Goal: Task Accomplishment & Management: Manage account settings

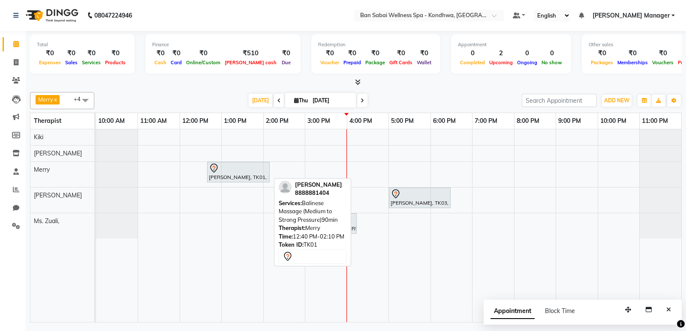
click at [217, 170] on icon at bounding box center [214, 168] width 10 height 10
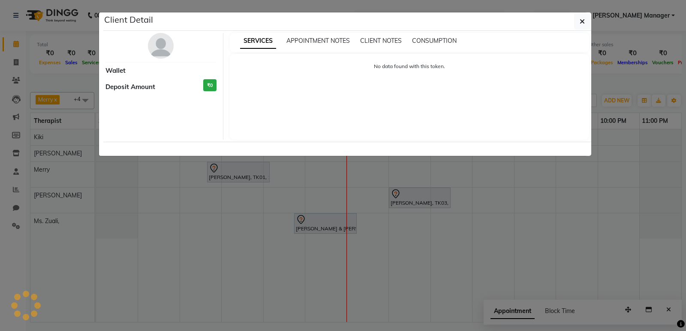
select select "7"
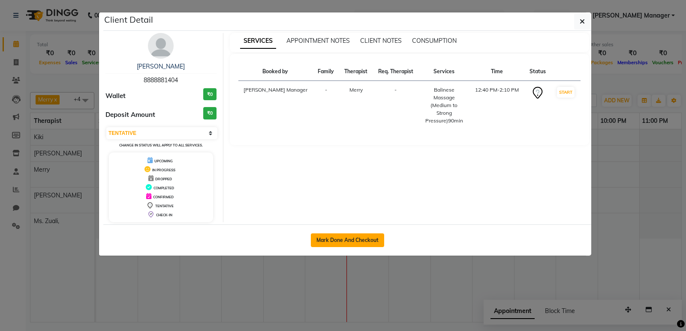
click at [351, 235] on button "Mark Done And Checkout" at bounding box center [347, 241] width 73 height 14
select select "service"
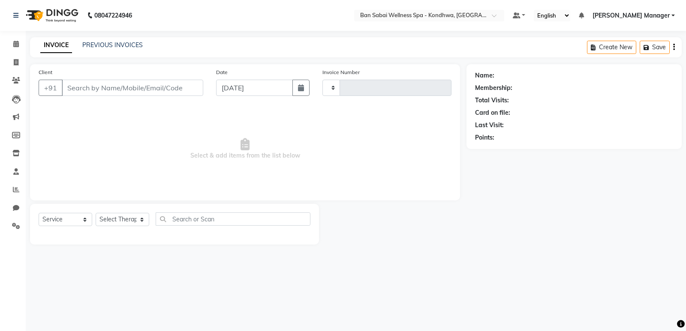
type input "1492"
select select "8227"
type input "8888881404"
select select "78586"
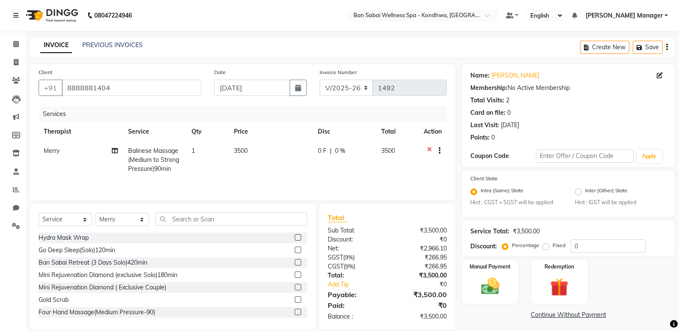
click at [264, 151] on td "3500" at bounding box center [271, 159] width 84 height 37
select select "78586"
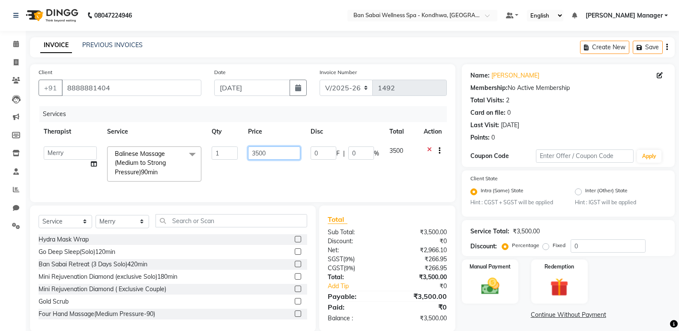
click at [269, 154] on input "3500" at bounding box center [274, 153] width 52 height 13
type input "3540"
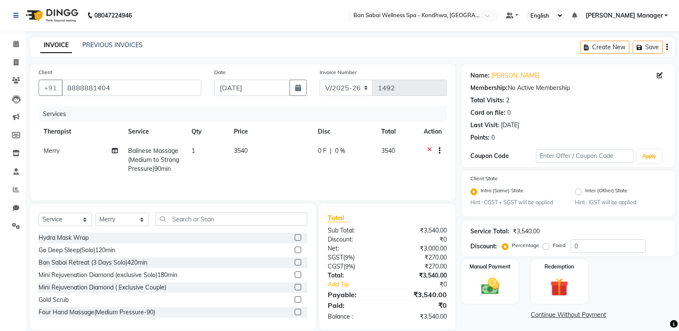
click at [402, 177] on td "3540" at bounding box center [397, 159] width 42 height 37
select select "78586"
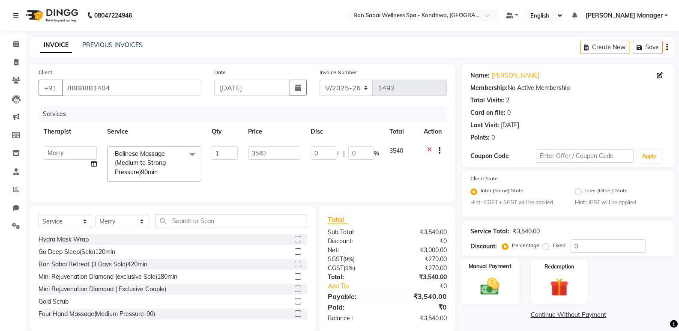
click at [505, 276] on img at bounding box center [490, 287] width 30 height 22
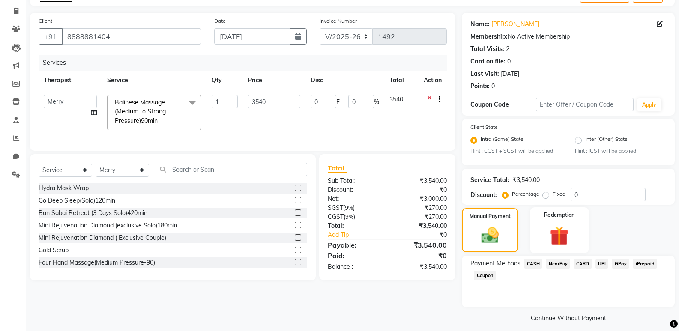
scroll to position [58, 0]
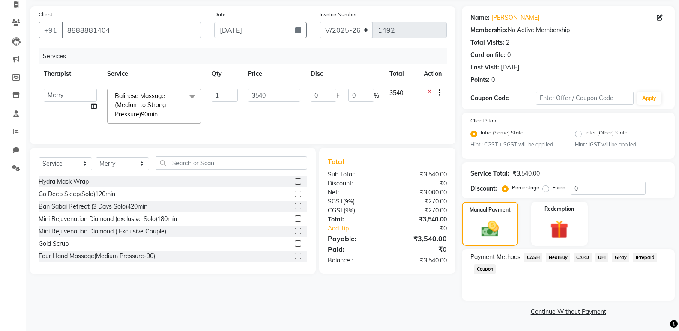
click at [624, 257] on span "GPay" at bounding box center [621, 258] width 18 height 10
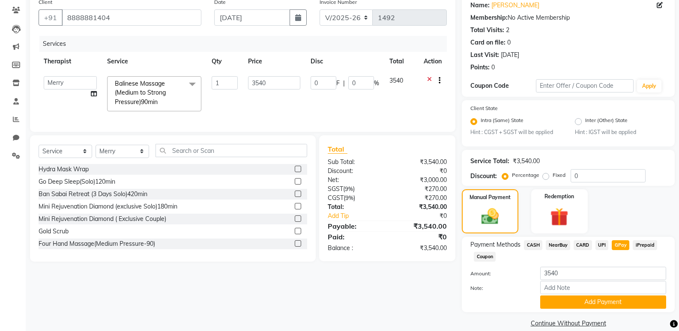
scroll to position [82, 0]
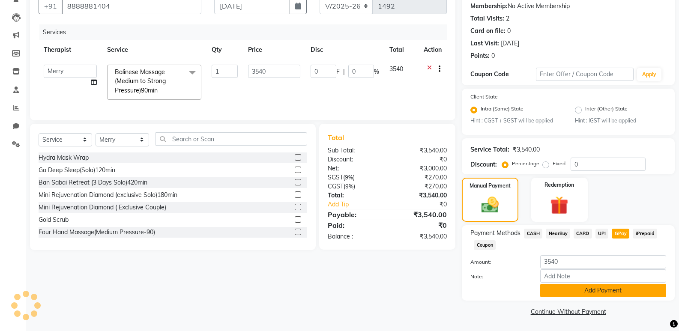
click at [598, 293] on button "Add Payment" at bounding box center [603, 290] width 126 height 13
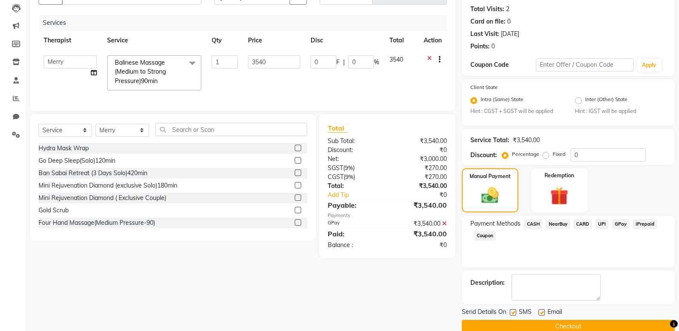
scroll to position [106, 0]
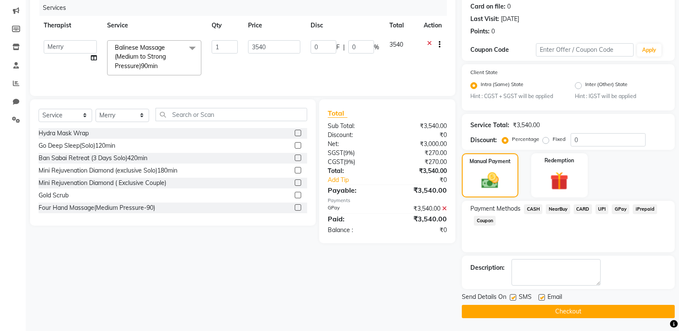
click at [600, 311] on button "Checkout" at bounding box center [568, 311] width 213 height 13
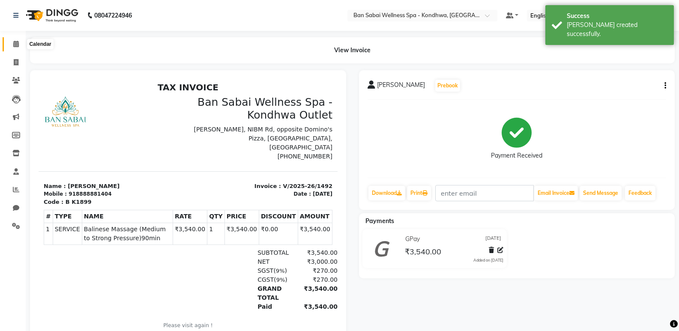
click at [18, 43] on icon at bounding box center [16, 44] width 6 height 6
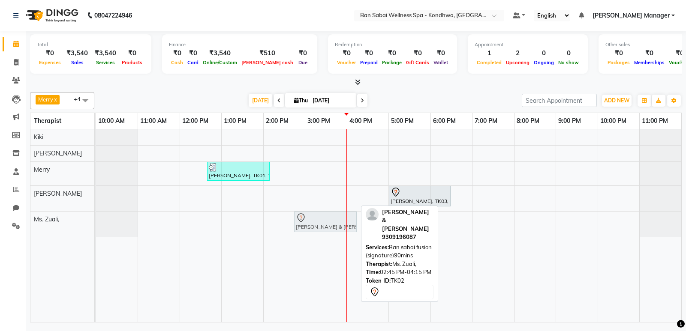
drag, startPoint x: 306, startPoint y: 219, endPoint x: 318, endPoint y: 220, distance: 12.5
click at [96, 220] on div "[PERSON_NAME] & [PERSON_NAME], TK02, 02:45 PM-04:15 PM, Ban sabai fusion (signa…" at bounding box center [96, 224] width 0 height 25
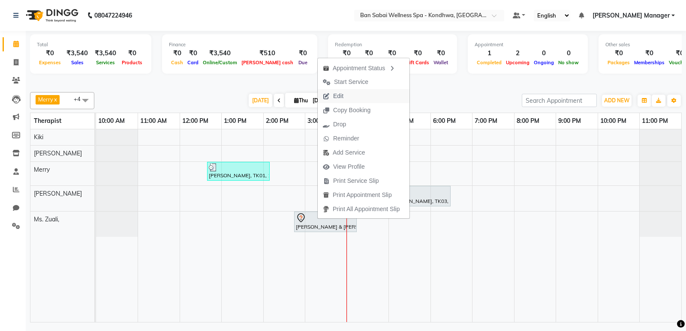
click at [339, 91] on span "Edit" at bounding box center [332, 96] width 31 height 14
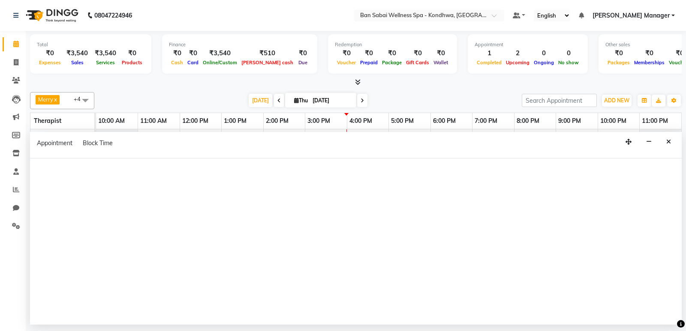
select select "78620"
select select "tentative"
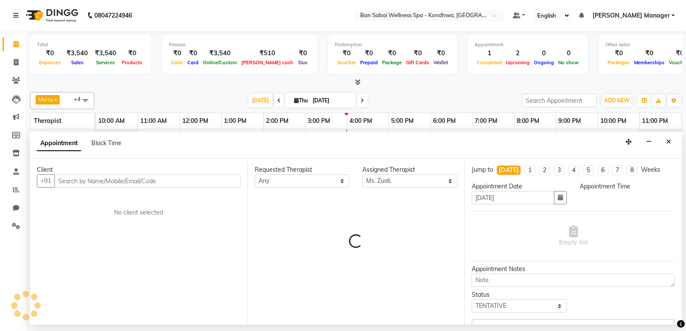
select select "885"
select select "4131"
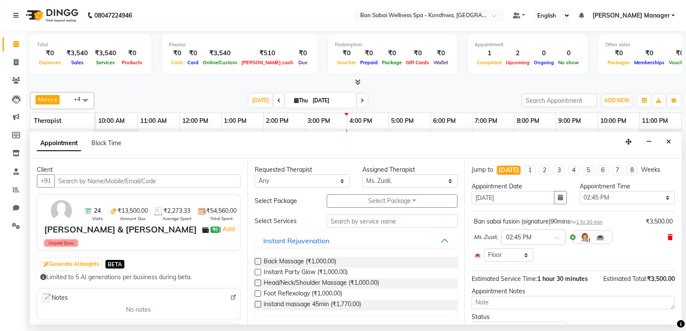
click at [667, 237] on icon at bounding box center [669, 237] width 5 height 6
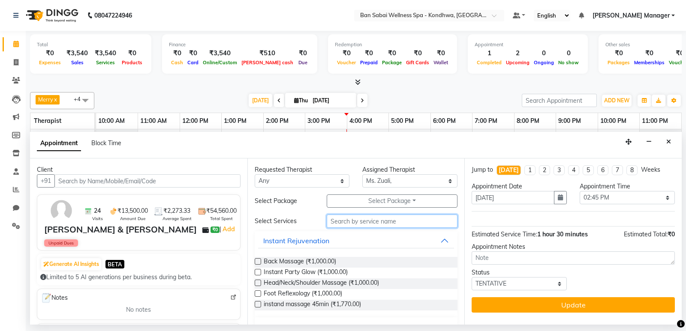
click at [395, 218] on input "text" at bounding box center [391, 221] width 131 height 13
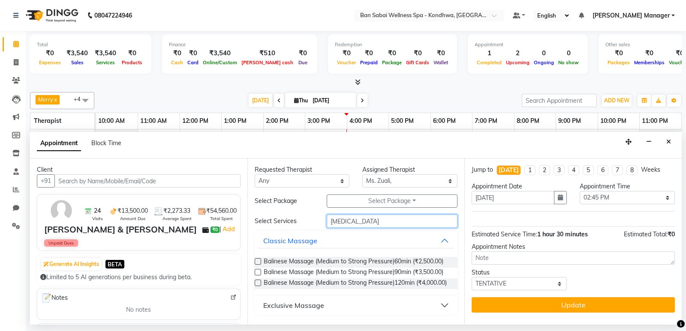
type input "[MEDICAL_DATA]"
click at [257, 269] on label at bounding box center [257, 272] width 6 height 6
click at [257, 270] on input "checkbox" at bounding box center [257, 273] width 6 height 6
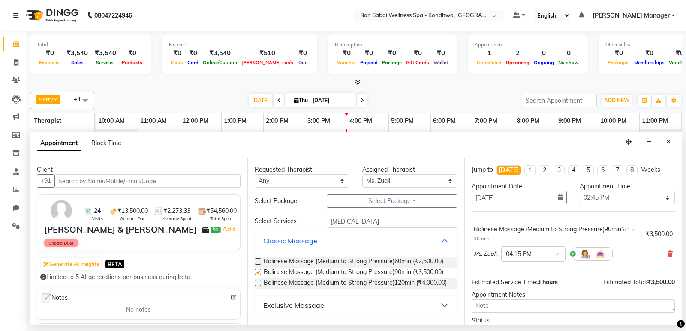
checkbox input "false"
click at [655, 200] on select "Select 11:00 AM 11:05 AM 11:10 AM 11:15 AM 11:20 AM 11:25 AM 11:30 AM 11:35 AM …" at bounding box center [626, 197] width 95 height 13
click at [579, 191] on select "Select 11:00 AM 11:05 AM 11:10 AM 11:15 AM 11:20 AM 11:25 AM 11:30 AM 11:35 AM …" at bounding box center [626, 197] width 95 height 13
click at [663, 200] on select "Select 11:00 AM 11:05 AM 11:10 AM 11:15 AM 11:20 AM 11:25 AM 11:30 AM 11:35 AM …" at bounding box center [626, 197] width 95 height 13
select select "900"
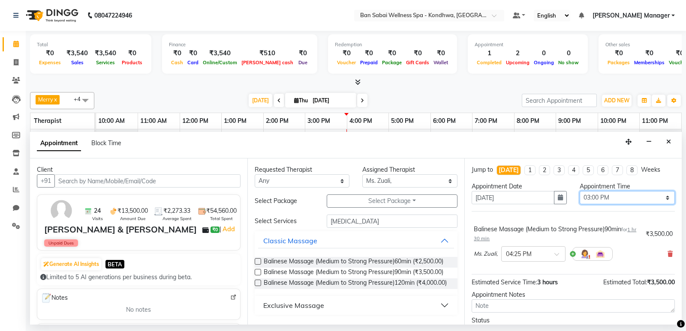
click at [579, 191] on select "Select 11:00 AM 11:05 AM 11:10 AM 11:15 AM 11:20 AM 11:25 AM 11:30 AM 11:35 AM …" at bounding box center [626, 197] width 95 height 13
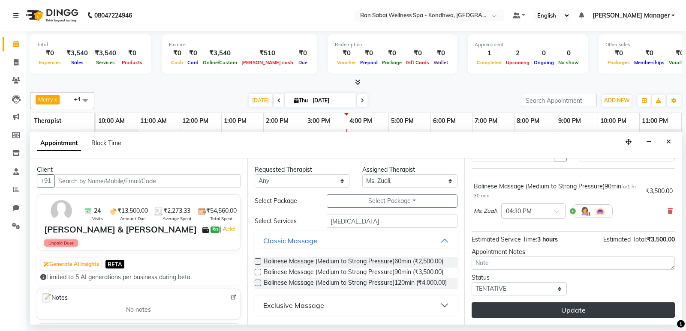
click at [597, 308] on button "Update" at bounding box center [572, 309] width 203 height 15
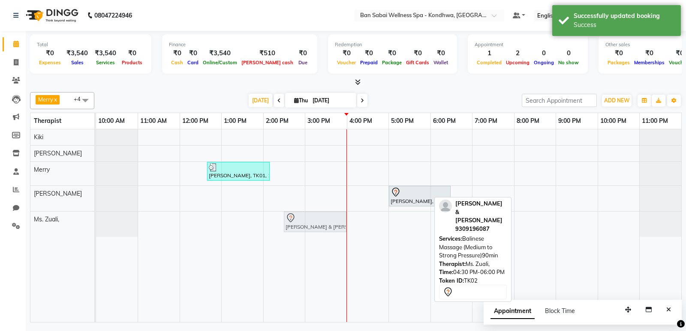
drag, startPoint x: 379, startPoint y: 219, endPoint x: 295, endPoint y: 234, distance: 84.8
click at [295, 234] on div "[PERSON_NAME], TK01, 12:40 PM-02:10 PM, Balinese Massage (Medium to Strong Pres…" at bounding box center [388, 225] width 585 height 193
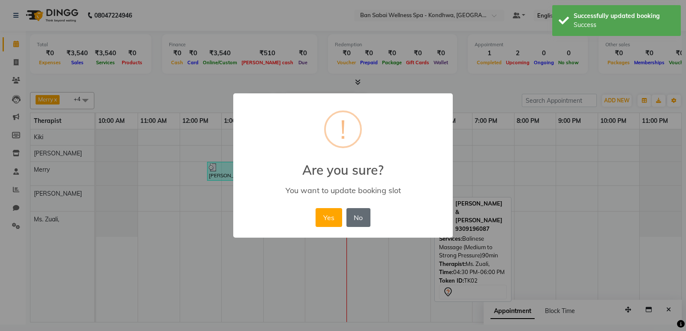
click at [357, 213] on button "No" at bounding box center [358, 217] width 24 height 19
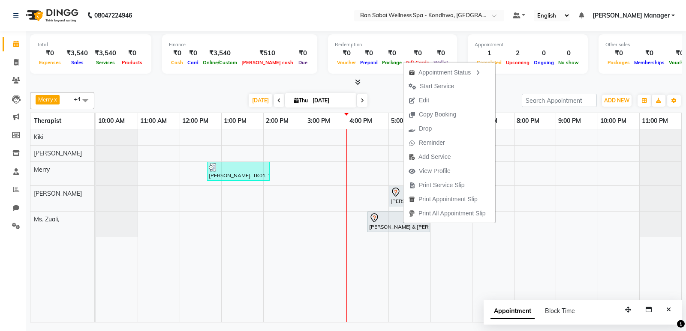
click at [419, 100] on span "Edit" at bounding box center [424, 100] width 10 height 9
select select "tentative"
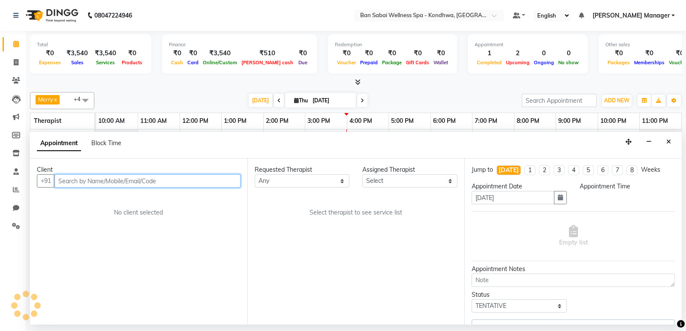
select select "78620"
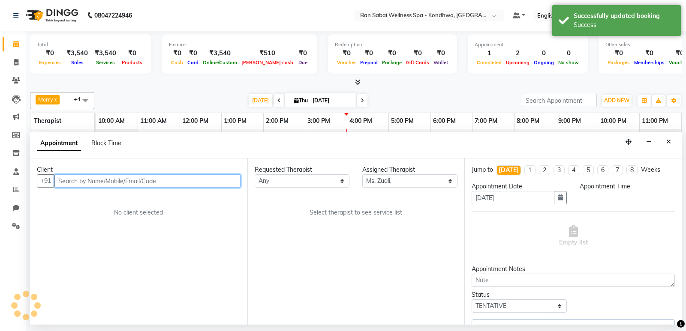
select select "990"
select select "4131"
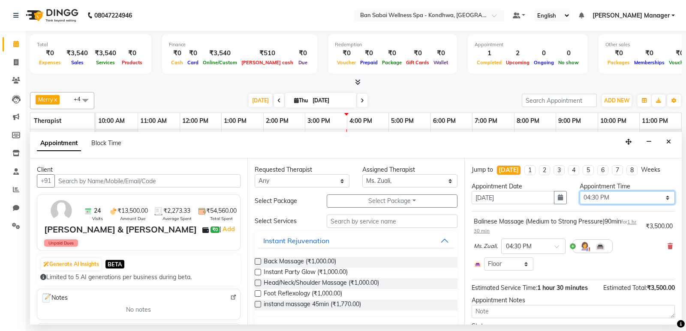
click at [658, 196] on select "Select 11:00 AM 11:05 AM 11:10 AM 11:15 AM 11:20 AM 11:25 AM 11:30 AM 11:35 AM …" at bounding box center [626, 197] width 95 height 13
select select "900"
click at [579, 191] on select "Select 11:00 AM 11:05 AM 11:10 AM 11:15 AM 11:20 AM 11:25 AM 11:30 AM 11:35 AM …" at bounding box center [626, 197] width 95 height 13
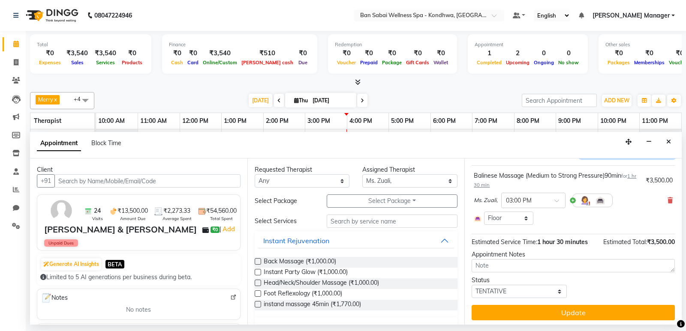
scroll to position [48, 0]
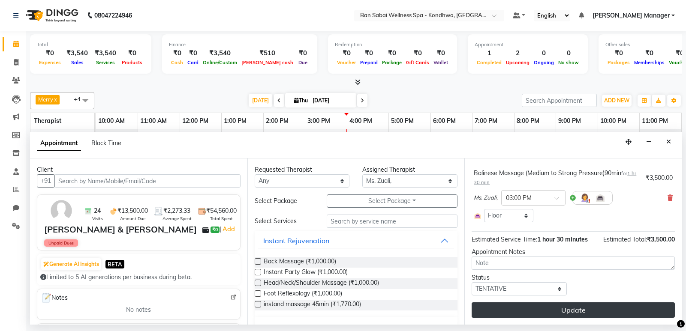
click at [580, 313] on button "Update" at bounding box center [572, 309] width 203 height 15
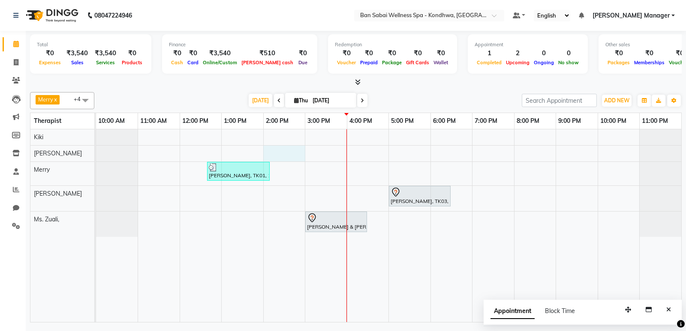
click at [297, 148] on div "[PERSON_NAME], TK01, 12:40 PM-02:10 PM, Balinese Massage (Medium to Strong Pres…" at bounding box center [388, 225] width 585 height 193
select select "78604"
select select "tentative"
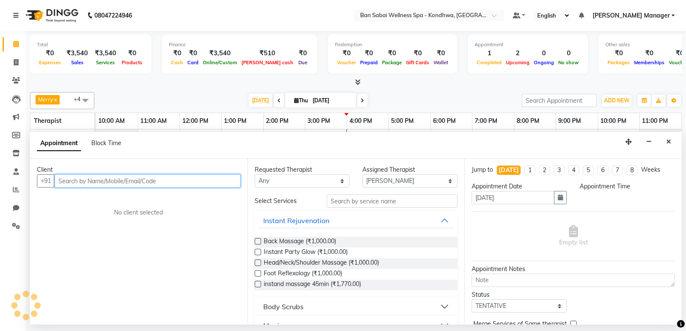
select select "840"
click at [189, 180] on input "text" at bounding box center [147, 180] width 186 height 13
type input "9112050317"
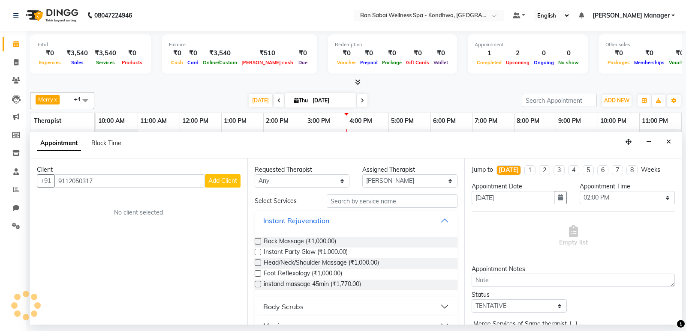
click at [233, 179] on span "Add Client" at bounding box center [222, 181] width 29 height 8
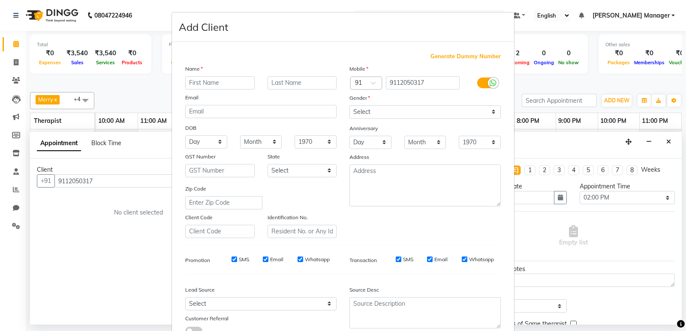
click at [222, 83] on input "text" at bounding box center [219, 82] width 69 height 13
type input "[PERSON_NAME]"
click at [287, 86] on input "text" at bounding box center [301, 82] width 69 height 13
type input "[PERSON_NAME]"
click at [378, 114] on select "Select [DEMOGRAPHIC_DATA] [DEMOGRAPHIC_DATA] Other Prefer Not To Say" at bounding box center [424, 111] width 151 height 13
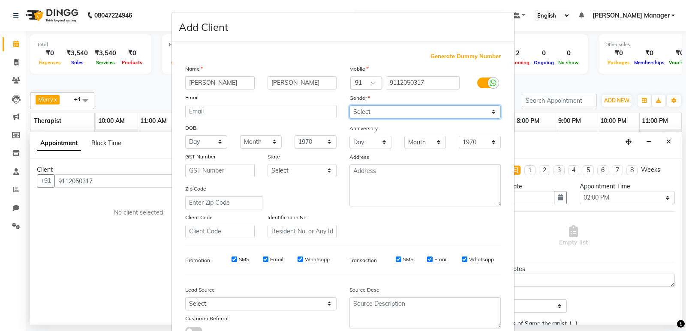
click at [349, 105] on select "Select [DEMOGRAPHIC_DATA] [DEMOGRAPHIC_DATA] Other Prefer Not To Say" at bounding box center [424, 111] width 151 height 13
click at [368, 109] on select "Select [DEMOGRAPHIC_DATA] [DEMOGRAPHIC_DATA] Other Prefer Not To Say" at bounding box center [424, 111] width 151 height 13
select select "[DEMOGRAPHIC_DATA]"
click at [349, 105] on select "Select [DEMOGRAPHIC_DATA] [DEMOGRAPHIC_DATA] Other Prefer Not To Say" at bounding box center [424, 111] width 151 height 13
click at [297, 260] on input "Whatsapp" at bounding box center [300, 260] width 6 height 6
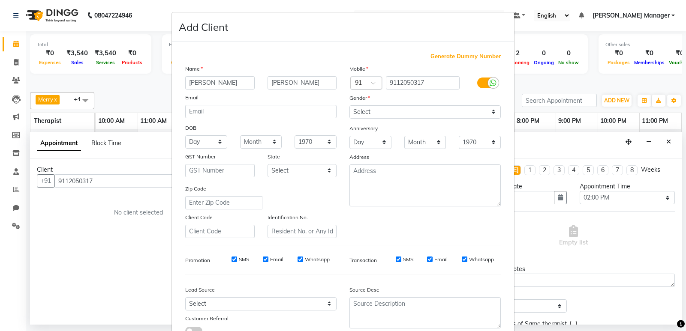
checkbox input "false"
click at [263, 260] on input "Email" at bounding box center [266, 260] width 6 height 6
checkbox input "false"
click at [231, 259] on input "SMS" at bounding box center [234, 260] width 6 height 6
checkbox input "false"
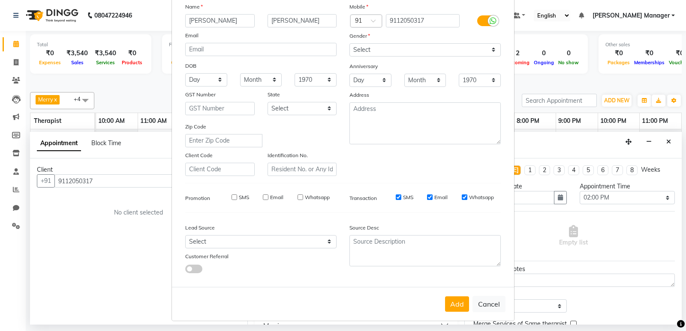
scroll to position [64, 0]
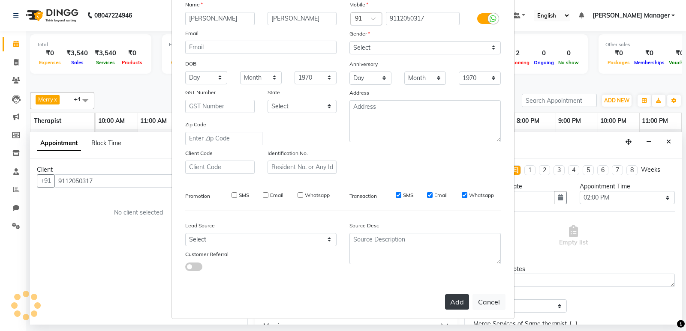
click at [455, 299] on button "Add" at bounding box center [457, 301] width 24 height 15
select select
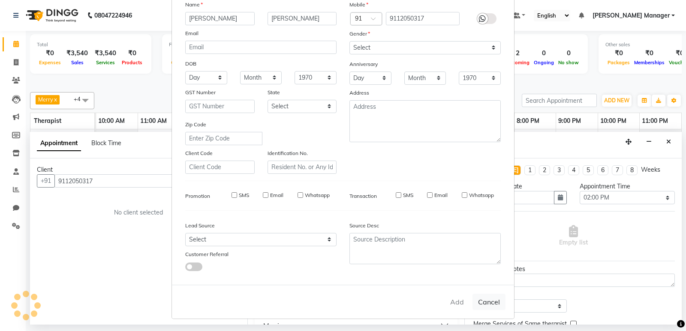
select select
checkbox input "false"
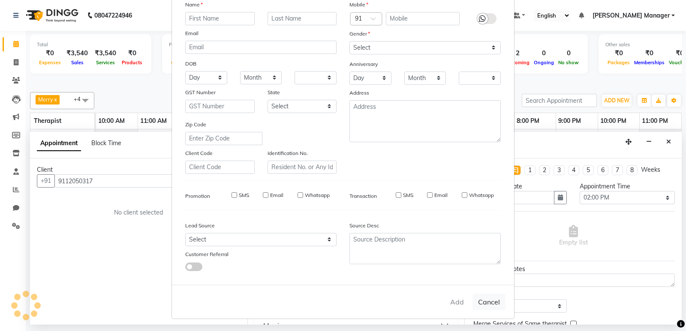
checkbox input "false"
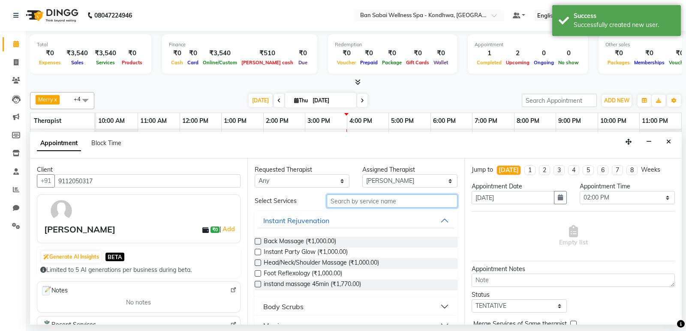
click at [396, 201] on input "text" at bounding box center [391, 201] width 131 height 13
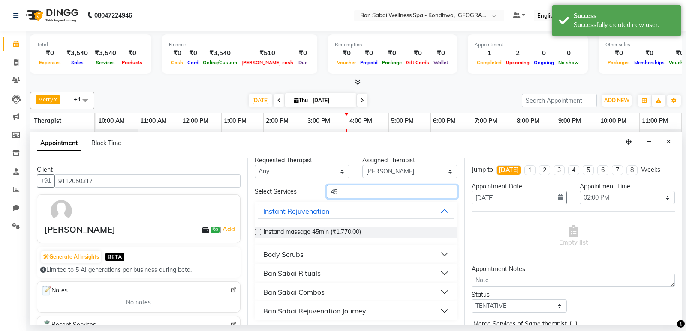
scroll to position [12, 0]
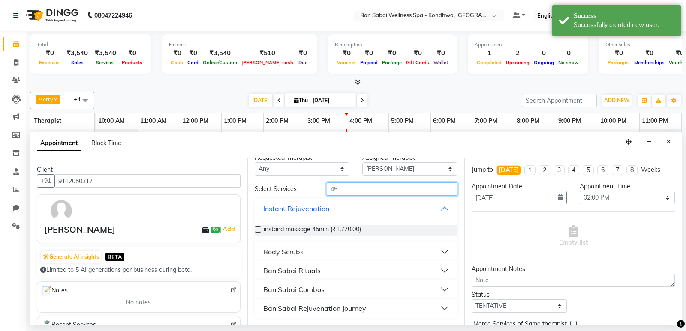
type input "45"
click at [255, 230] on label at bounding box center [257, 229] width 6 height 6
click at [255, 230] on input "checkbox" at bounding box center [257, 231] width 6 height 6
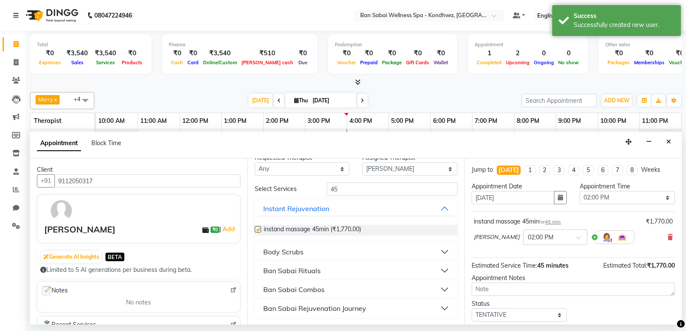
checkbox input "false"
click at [637, 196] on select "Select 11:00 AM 11:05 AM 11:10 AM 11:15 AM 11:20 AM 11:25 AM 11:30 AM 11:35 AM …" at bounding box center [626, 197] width 95 height 13
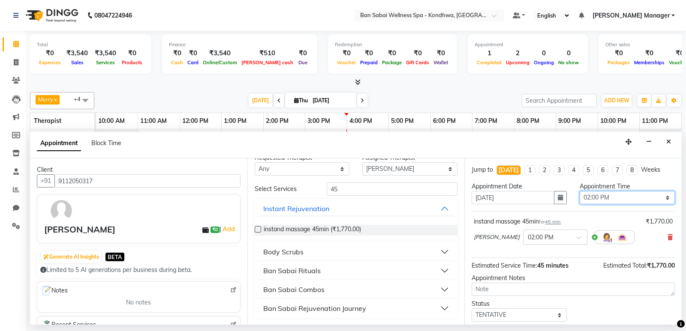
select select "890"
click at [579, 191] on select "Select 11:00 AM 11:05 AM 11:10 AM 11:15 AM 11:20 AM 11:25 AM 11:30 AM 11:35 AM …" at bounding box center [626, 197] width 95 height 13
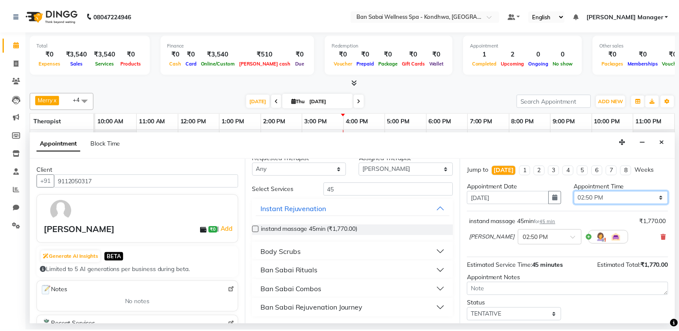
scroll to position [51, 0]
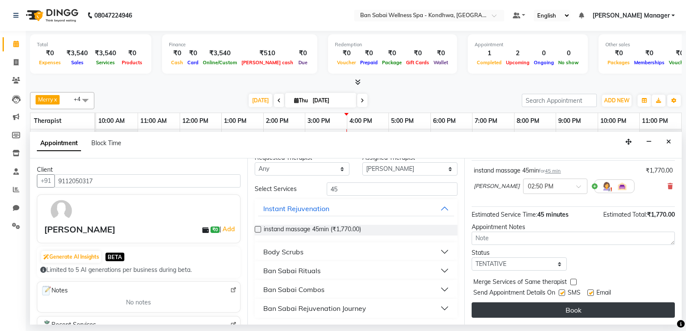
click at [580, 308] on button "Book" at bounding box center [572, 309] width 203 height 15
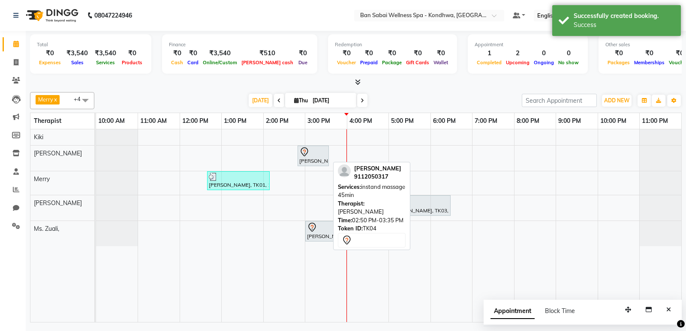
click at [310, 155] on div at bounding box center [313, 152] width 28 height 10
click at [311, 156] on div at bounding box center [313, 152] width 28 height 10
select select "7"
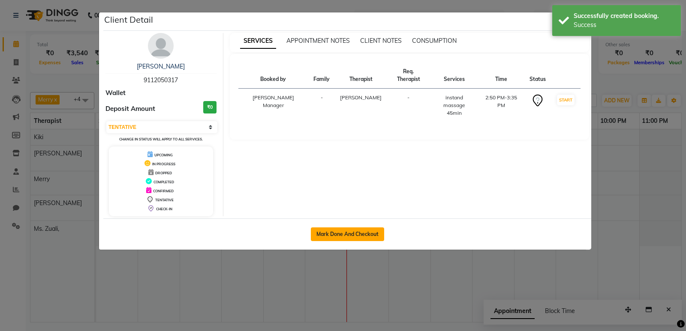
click at [334, 237] on button "Mark Done And Checkout" at bounding box center [347, 235] width 73 height 14
select select "service"
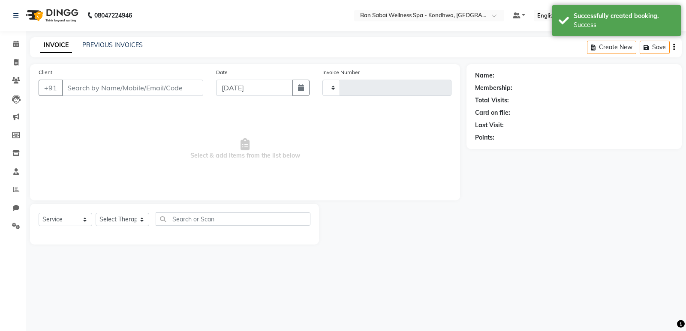
type input "1493"
select select "8227"
type input "9112050317"
select select "78604"
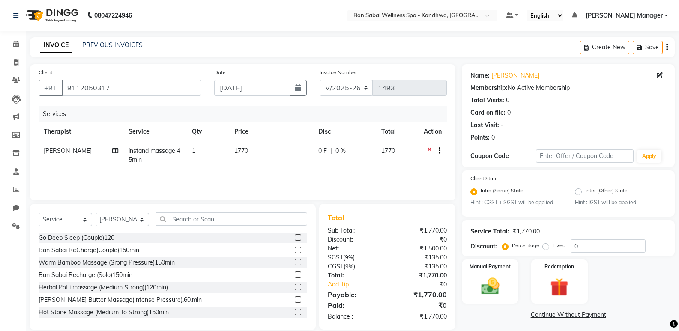
click at [259, 151] on td "1770" at bounding box center [271, 155] width 84 height 28
select select "78604"
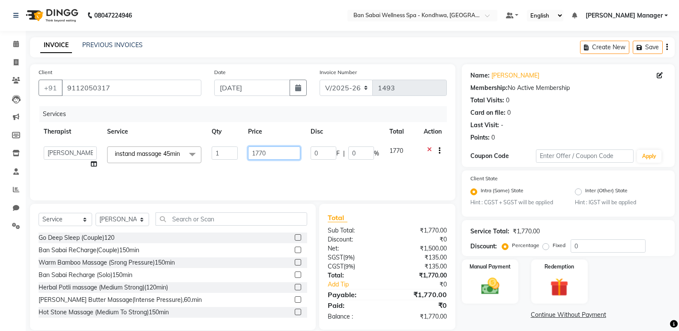
click at [280, 153] on input "1770" at bounding box center [274, 153] width 52 height 13
type input "1500"
click at [506, 271] on div "Manual Payment" at bounding box center [490, 282] width 59 height 46
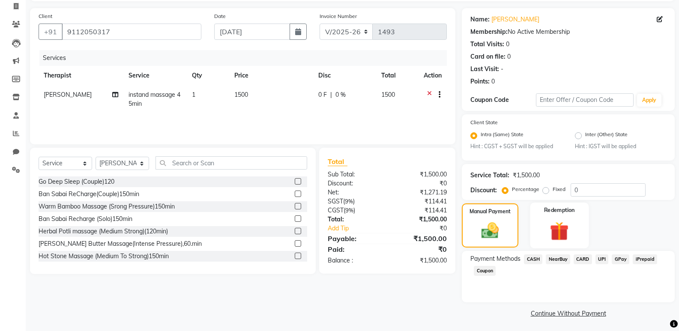
scroll to position [58, 0]
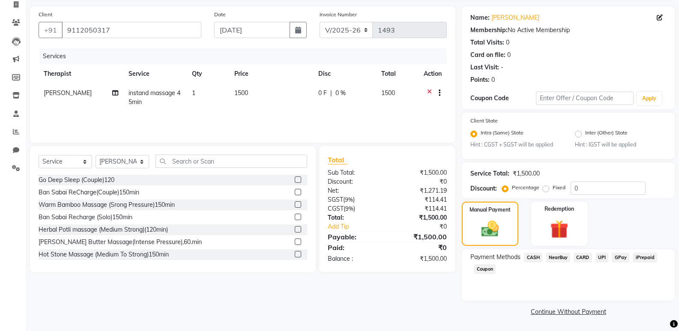
click at [620, 260] on span "GPay" at bounding box center [621, 258] width 18 height 10
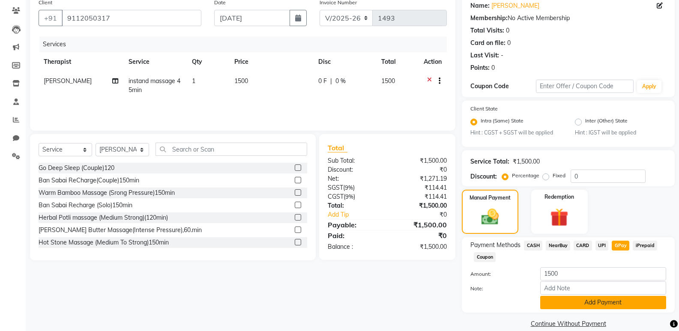
scroll to position [82, 0]
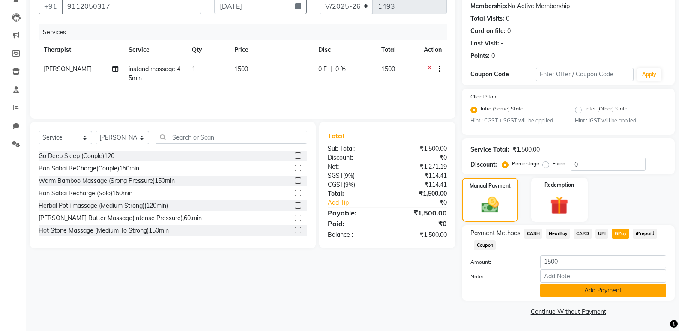
click at [593, 290] on button "Add Payment" at bounding box center [603, 290] width 126 height 13
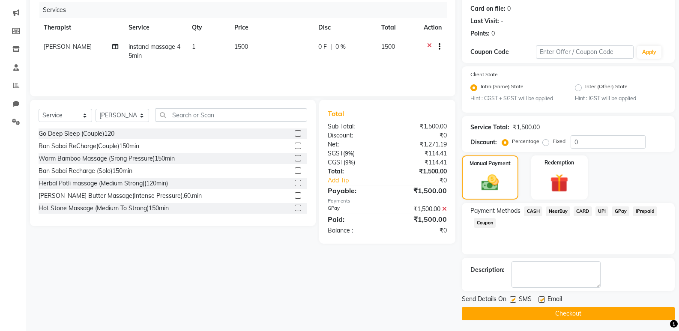
scroll to position [106, 0]
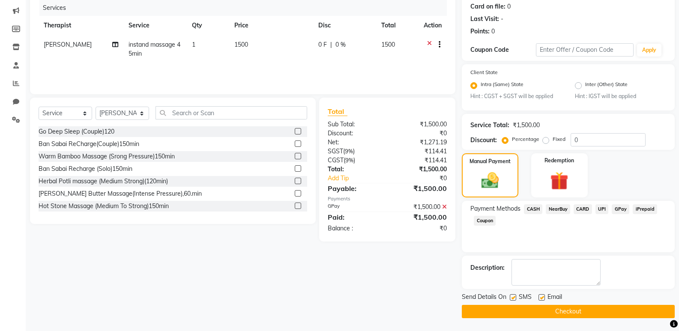
click at [533, 204] on span "CASH" at bounding box center [533, 209] width 18 height 10
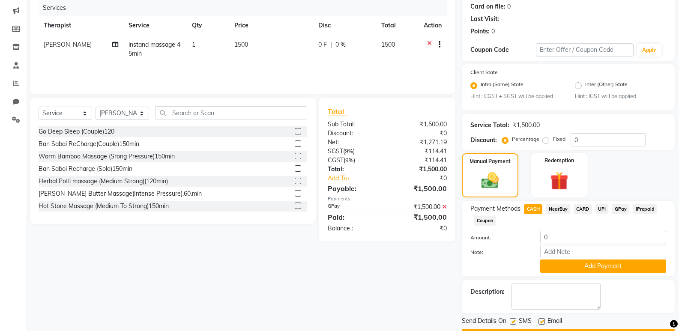
click at [529, 210] on span "CASH" at bounding box center [533, 209] width 18 height 10
click at [500, 186] on img at bounding box center [490, 181] width 29 height 21
click at [506, 184] on div "Manual Payment" at bounding box center [490, 176] width 59 height 46
click at [531, 210] on span "CASH" at bounding box center [533, 209] width 18 height 10
click at [534, 204] on span "CASH" at bounding box center [533, 209] width 18 height 10
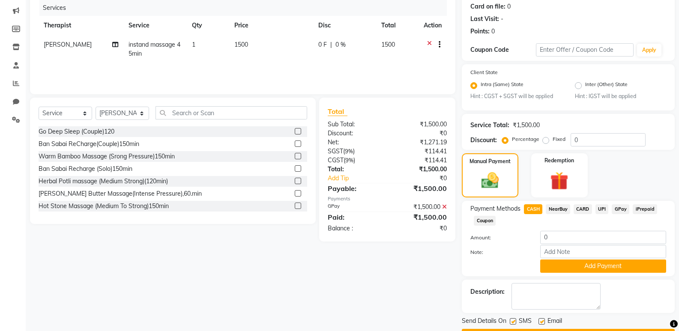
click at [534, 204] on span "CASH" at bounding box center [533, 209] width 18 height 10
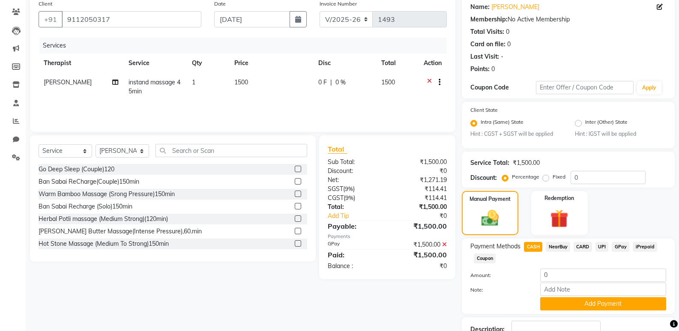
scroll to position [130, 0]
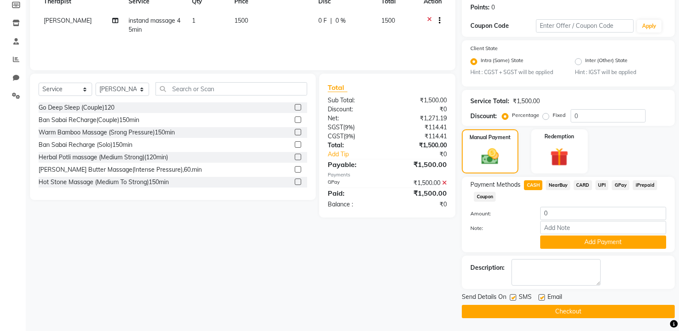
click at [446, 184] on icon at bounding box center [444, 183] width 5 height 6
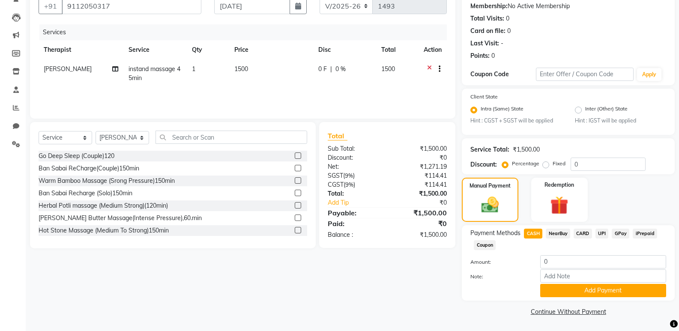
click at [530, 231] on span "CASH" at bounding box center [533, 234] width 18 height 10
type input "1500"
click at [576, 294] on button "Add Payment" at bounding box center [603, 290] width 126 height 13
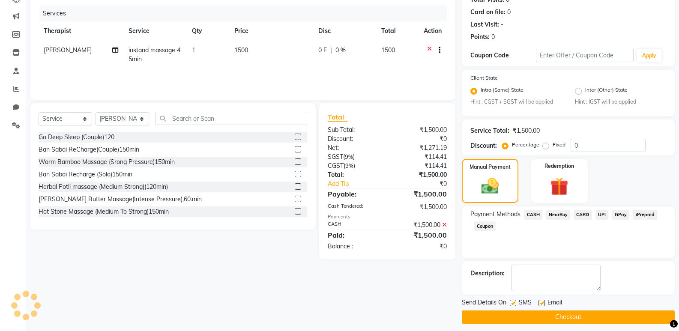
scroll to position [106, 0]
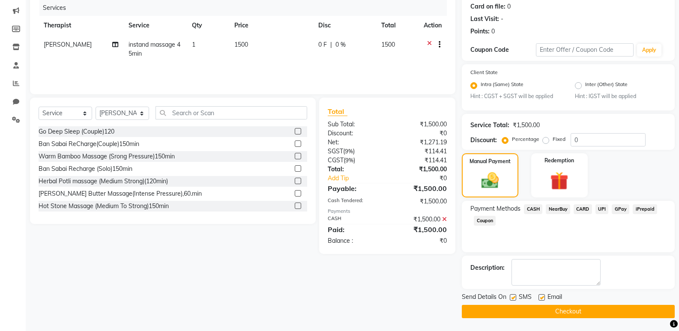
click at [530, 313] on button "Checkout" at bounding box center [568, 311] width 213 height 13
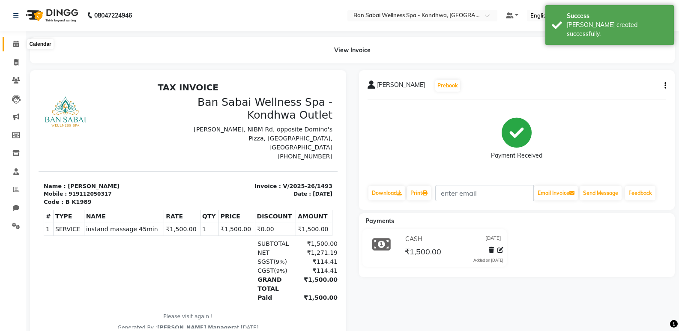
click at [16, 45] on icon at bounding box center [16, 44] width 6 height 6
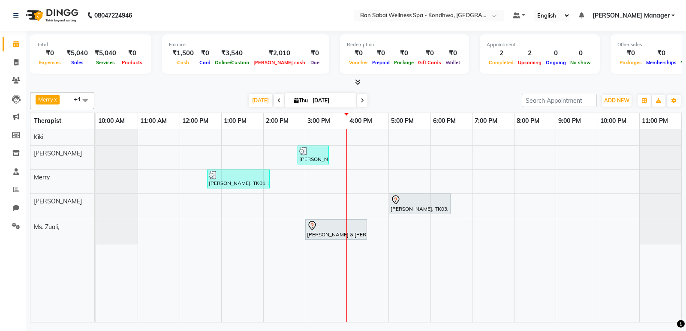
click at [339, 174] on div "[PERSON_NAME], TK04, 02:50 PM-03:35 PM, instand massage 45min [PERSON_NAME], TK…" at bounding box center [388, 225] width 585 height 193
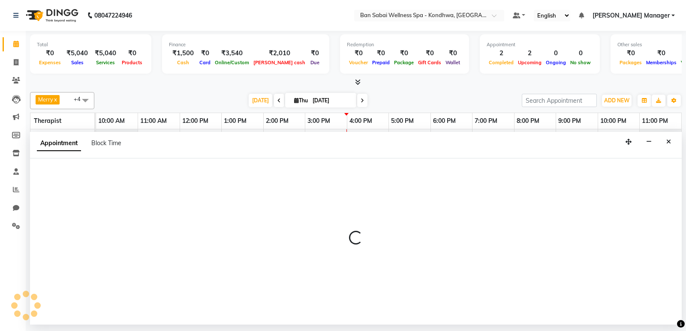
select select "78586"
select select "900"
select select "tentative"
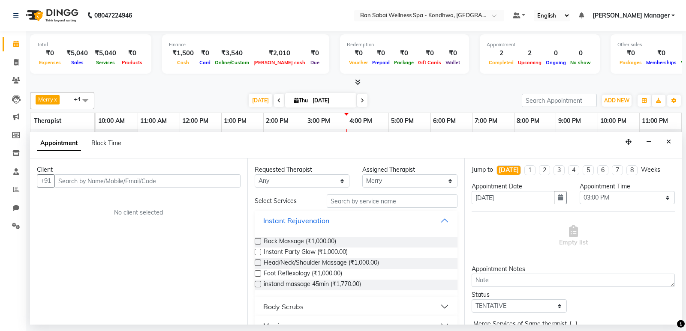
click at [210, 182] on input "text" at bounding box center [147, 180] width 186 height 13
type input "9881058811"
click at [217, 183] on span "Add Client" at bounding box center [222, 181] width 29 height 8
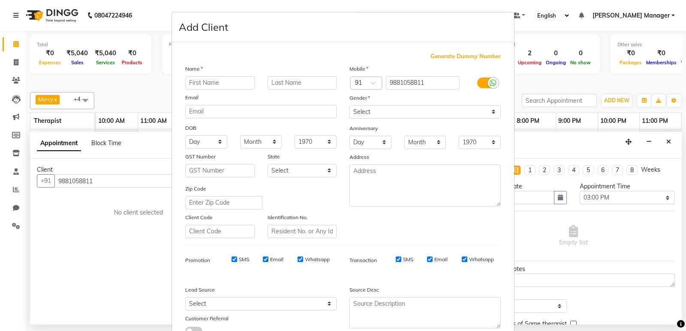
click at [231, 78] on input "text" at bounding box center [219, 82] width 69 height 13
type input "[PERSON_NAME]"
click at [279, 80] on input "text" at bounding box center [301, 82] width 69 height 13
type input "Mehta"
click at [292, 260] on div "SMS Email Whatsapp" at bounding box center [275, 260] width 124 height 8
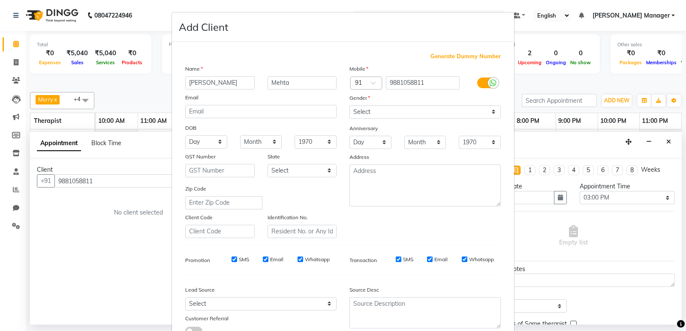
click at [297, 260] on input "Whatsapp" at bounding box center [300, 260] width 6 height 6
checkbox input "false"
click at [263, 260] on input "Email" at bounding box center [266, 260] width 6 height 6
checkbox input "false"
click at [231, 260] on input "SMS" at bounding box center [234, 260] width 6 height 6
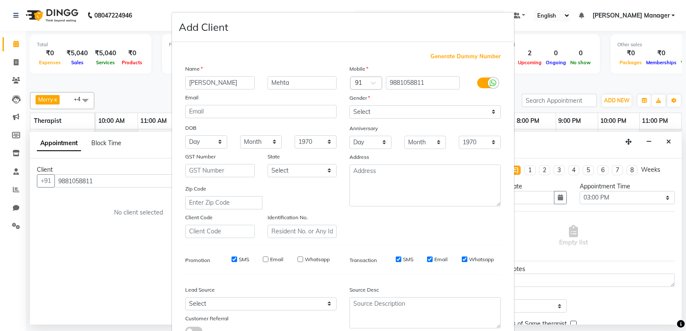
checkbox input "false"
click at [395, 110] on select "Select [DEMOGRAPHIC_DATA] [DEMOGRAPHIC_DATA] Other Prefer Not To Say" at bounding box center [424, 111] width 151 height 13
click at [349, 105] on select "Select [DEMOGRAPHIC_DATA] [DEMOGRAPHIC_DATA] Other Prefer Not To Say" at bounding box center [424, 111] width 151 height 13
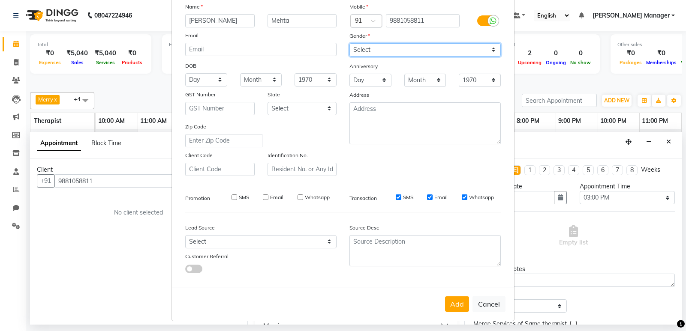
scroll to position [64, 0]
click at [376, 51] on select "Select [DEMOGRAPHIC_DATA] [DEMOGRAPHIC_DATA] Other Prefer Not To Say" at bounding box center [424, 47] width 151 height 13
select select "[DEMOGRAPHIC_DATA]"
click at [349, 41] on select "Select [DEMOGRAPHIC_DATA] [DEMOGRAPHIC_DATA] Other Prefer Not To Say" at bounding box center [424, 47] width 151 height 13
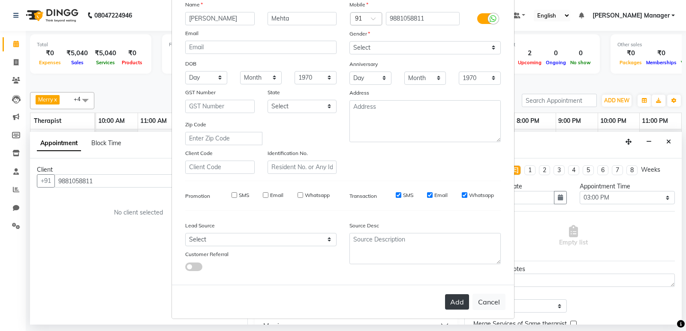
click at [457, 302] on button "Add" at bounding box center [457, 301] width 24 height 15
select select
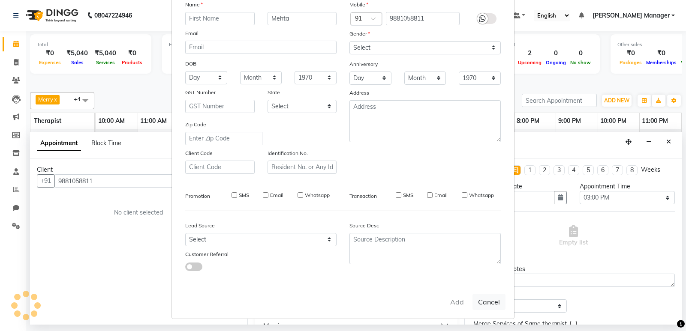
select select
checkbox input "false"
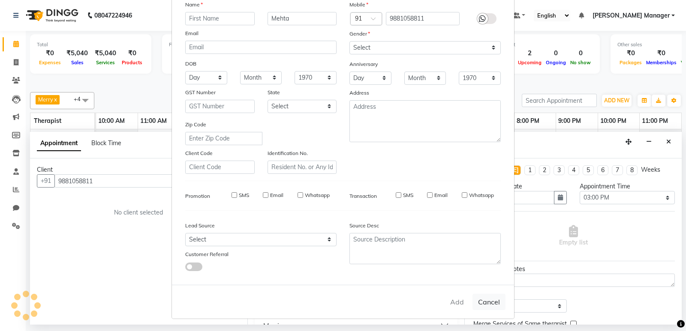
checkbox input "false"
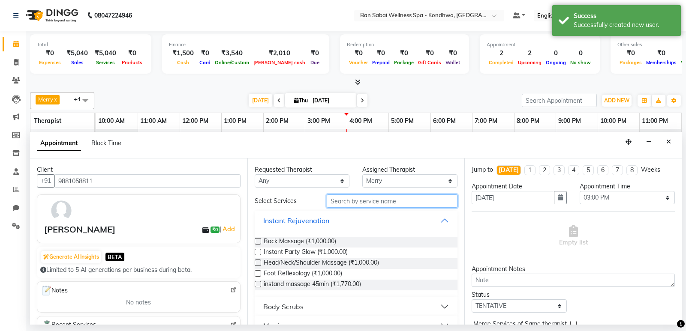
click at [371, 202] on input "text" at bounding box center [391, 201] width 131 height 13
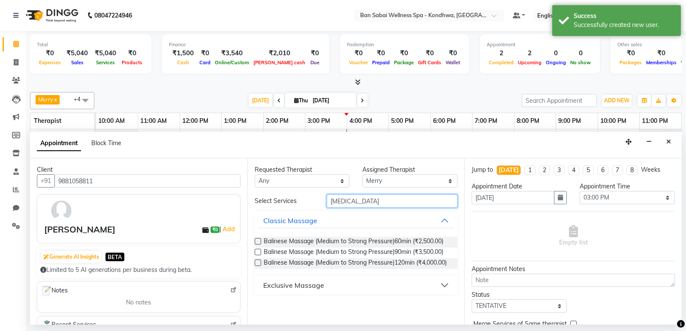
type input "[MEDICAL_DATA]"
click at [258, 251] on label at bounding box center [257, 252] width 6 height 6
click at [258, 251] on input "checkbox" at bounding box center [257, 253] width 6 height 6
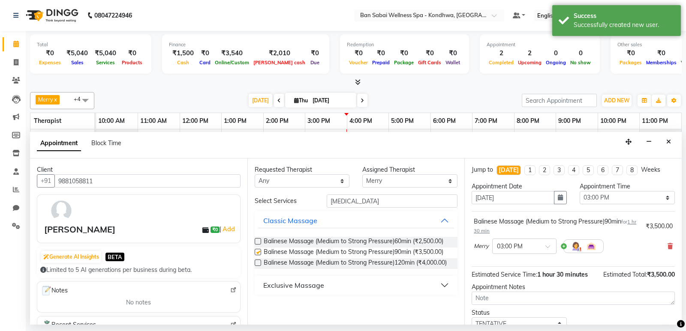
checkbox input "false"
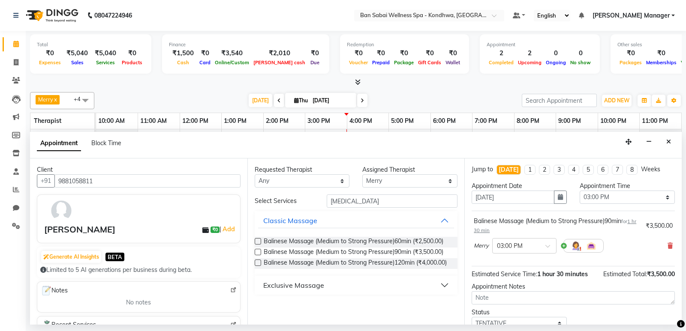
scroll to position [0, 0]
click at [639, 201] on select "Select 11:00 AM 11:05 AM 11:10 AM 11:15 AM 11:20 AM 11:25 AM 11:30 AM 11:35 AM …" at bounding box center [626, 197] width 95 height 13
select select "960"
click at [579, 191] on select "Select 11:00 AM 11:05 AM 11:10 AM 11:15 AM 11:20 AM 11:25 AM 11:30 AM 11:35 AM …" at bounding box center [626, 197] width 95 height 13
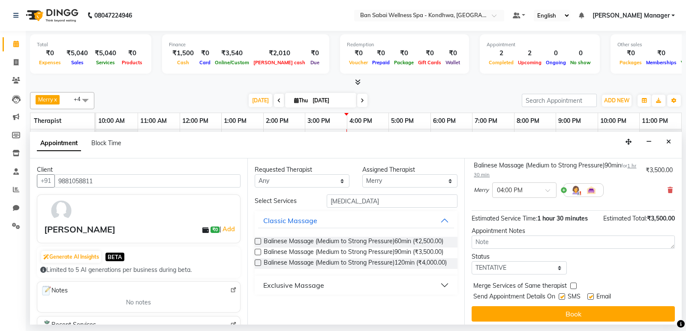
scroll to position [60, 0]
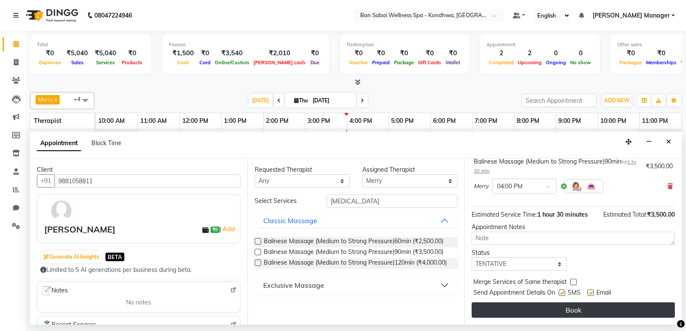
click at [566, 314] on button "Book" at bounding box center [572, 309] width 203 height 15
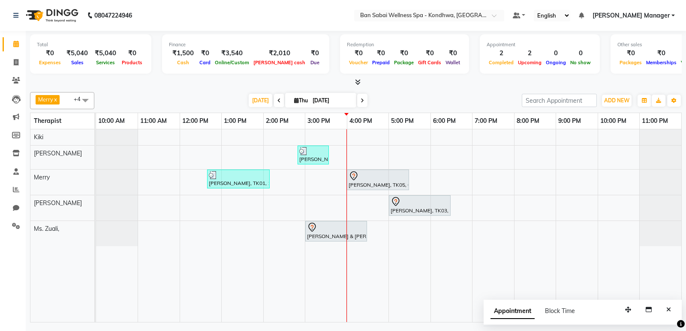
click at [358, 82] on icon at bounding box center [358, 82] width 6 height 6
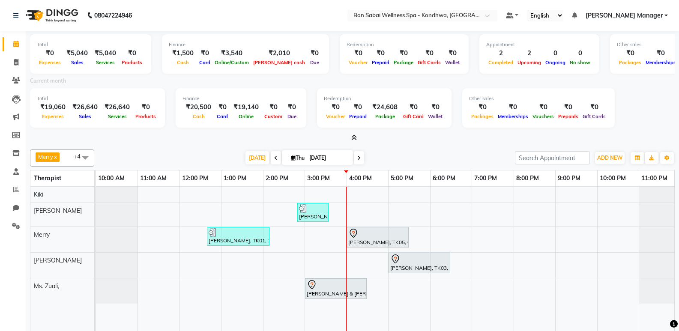
click at [354, 137] on icon at bounding box center [354, 138] width 6 height 6
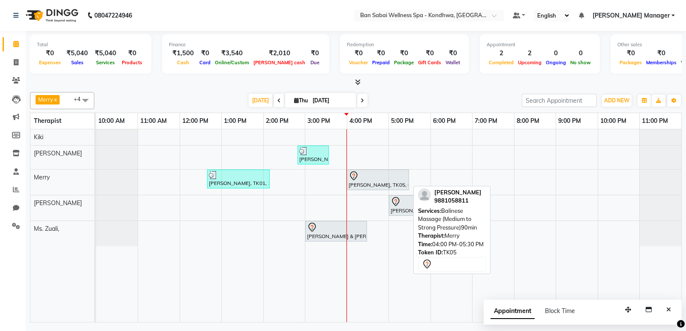
click at [393, 171] on div at bounding box center [377, 176] width 59 height 10
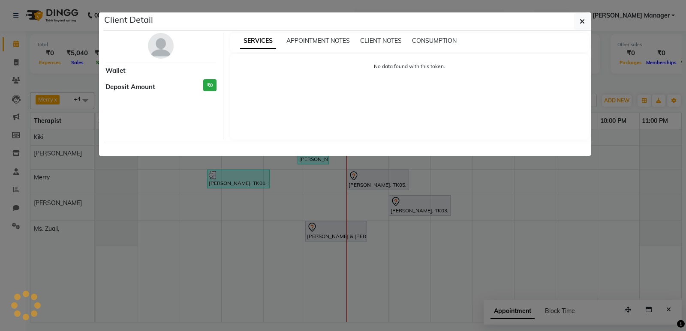
select select "7"
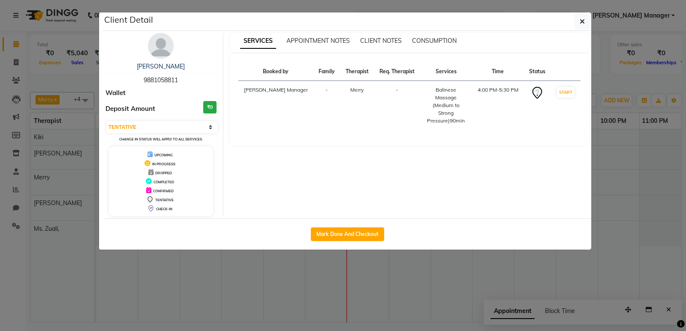
click at [393, 171] on div "SERVICES APPOINTMENT NOTES CLIENT NOTES CONSUMPTION Booked by Family Therapist …" at bounding box center [409, 124] width 372 height 183
click at [395, 171] on div "SERVICES APPOINTMENT NOTES CLIENT NOTES CONSUMPTION Booked by Family Therapist …" at bounding box center [409, 124] width 372 height 183
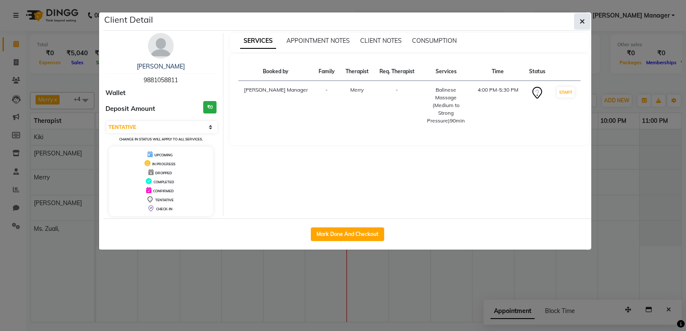
click at [584, 20] on icon "button" at bounding box center [581, 21] width 5 height 7
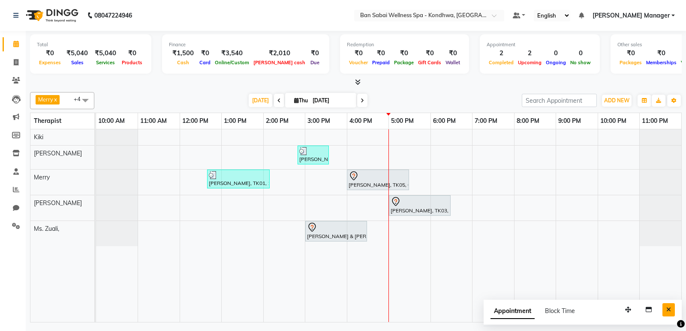
click at [670, 313] on button "Close" at bounding box center [668, 309] width 12 height 13
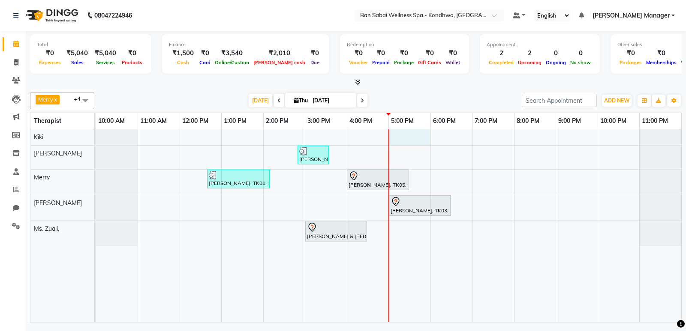
click at [389, 135] on div "[PERSON_NAME], TK04, 02:50 PM-03:35 PM, instand massage 45min [PERSON_NAME], TK…" at bounding box center [388, 225] width 585 height 193
select select "86348"
select select "1020"
select select "tentative"
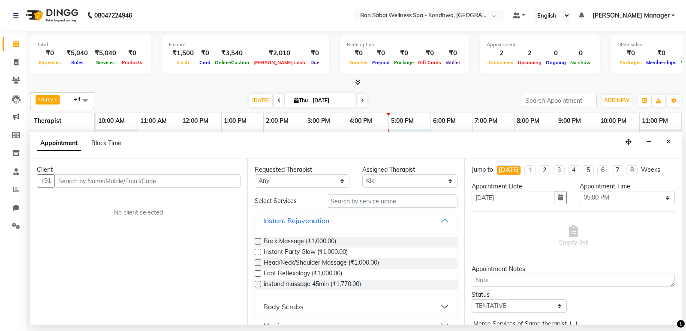
click at [358, 80] on icon at bounding box center [358, 82] width 6 height 6
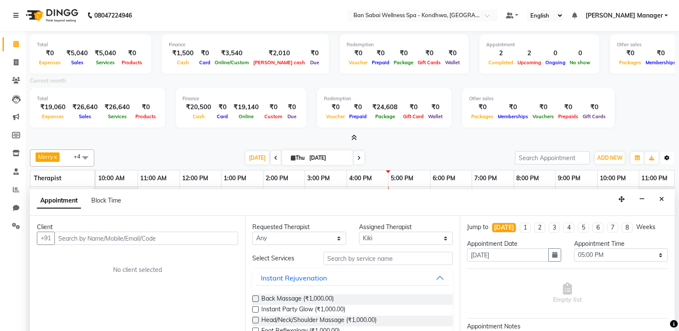
click at [671, 156] on button "Toggle Dropdown" at bounding box center [667, 158] width 14 height 12
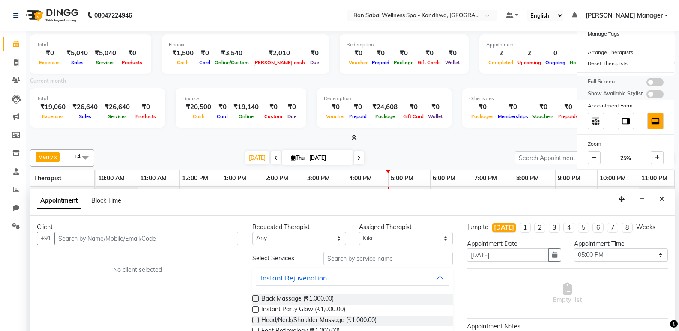
click at [659, 81] on span at bounding box center [655, 82] width 17 height 9
click at [647, 84] on input "checkbox" at bounding box center [647, 84] width 0 height 0
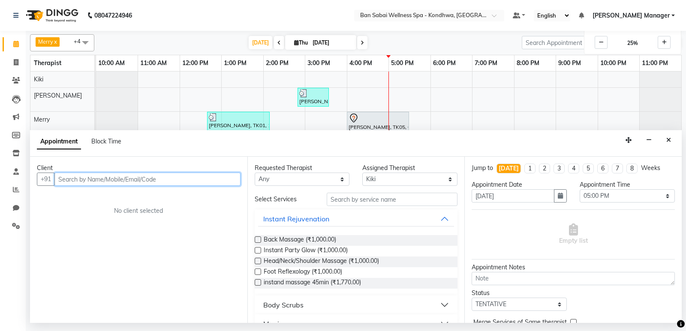
click at [162, 178] on input "text" at bounding box center [147, 179] width 186 height 13
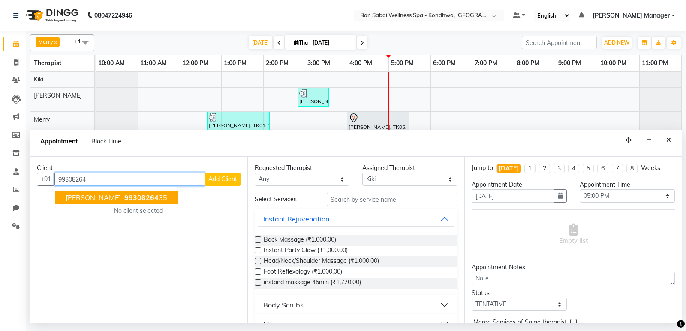
click at [145, 199] on span "99308264" at bounding box center [141, 197] width 34 height 9
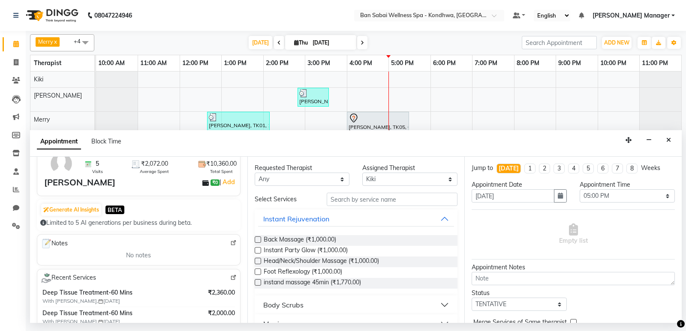
scroll to position [0, 0]
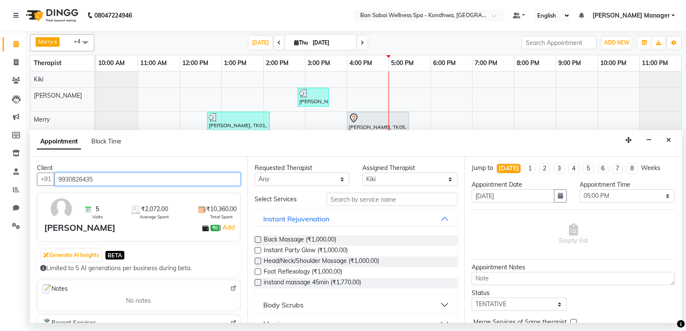
type input "9930826435"
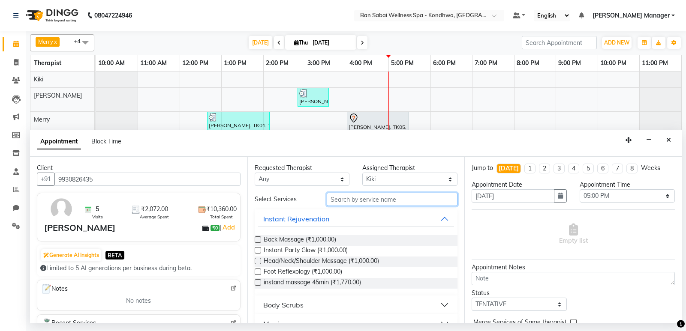
click at [391, 196] on input "text" at bounding box center [391, 199] width 131 height 13
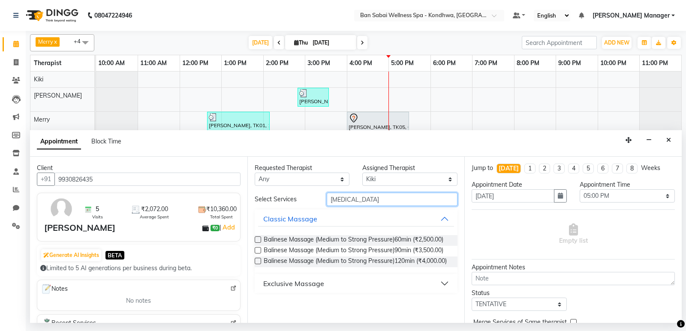
type input "[MEDICAL_DATA]"
click at [260, 238] on label at bounding box center [257, 240] width 6 height 6
click at [260, 238] on input "checkbox" at bounding box center [257, 241] width 6 height 6
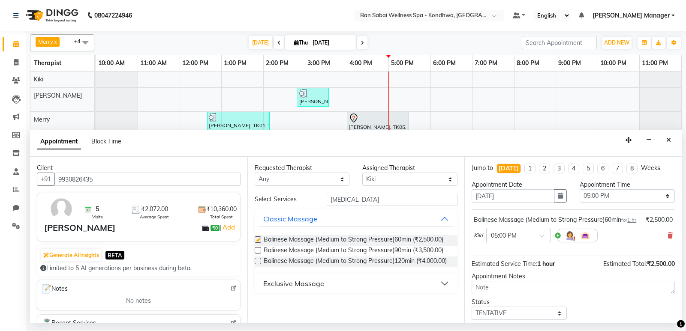
checkbox input "false"
click at [620, 192] on select "Select 11:00 AM 11:05 AM 11:10 AM 11:15 AM 11:20 AM 11:25 AM 11:30 AM 11:35 AM …" at bounding box center [626, 195] width 95 height 13
select select "1050"
click at [579, 189] on select "Select 11:00 AM 11:05 AM 11:10 AM 11:15 AM 11:20 AM 11:25 AM 11:30 AM 11:35 AM …" at bounding box center [626, 195] width 95 height 13
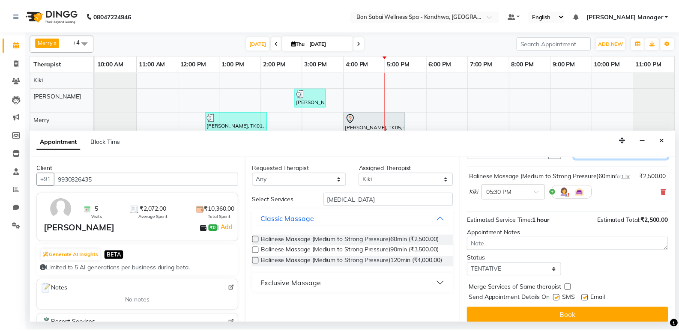
scroll to position [60, 0]
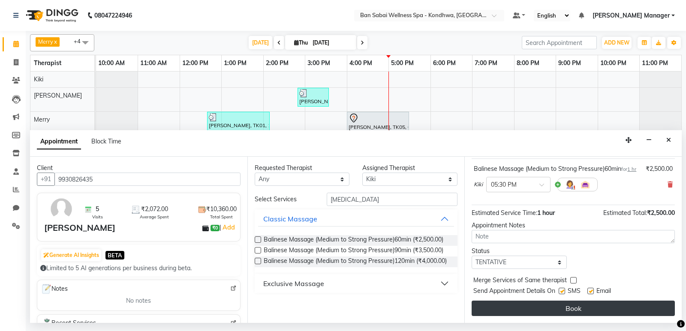
click at [573, 305] on button "Book" at bounding box center [572, 308] width 203 height 15
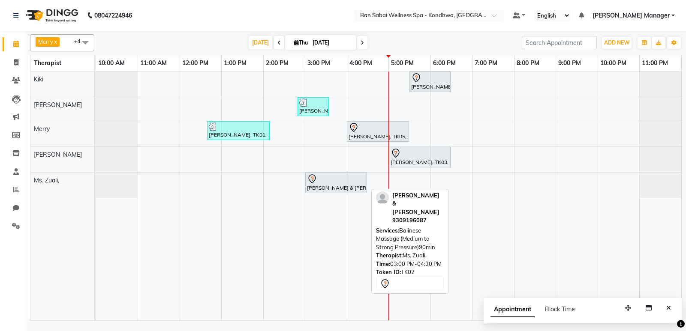
click at [326, 180] on div at bounding box center [336, 179] width 58 height 10
select select "7"
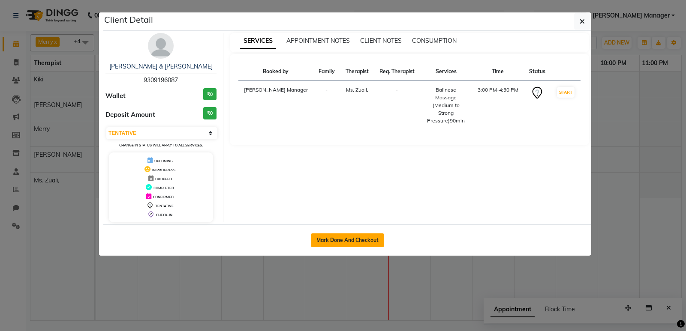
click at [371, 242] on button "Mark Done And Checkout" at bounding box center [347, 241] width 73 height 14
select select "8227"
select select "service"
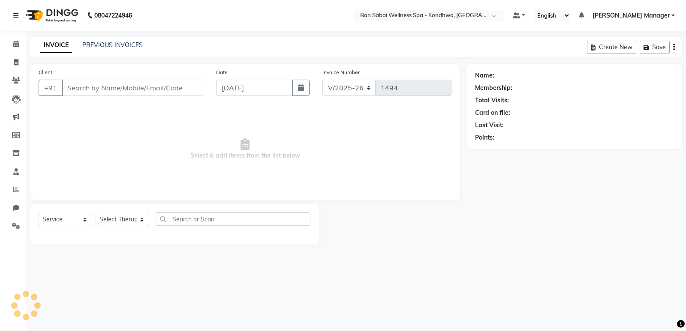
type input "9309196087"
select select "78620"
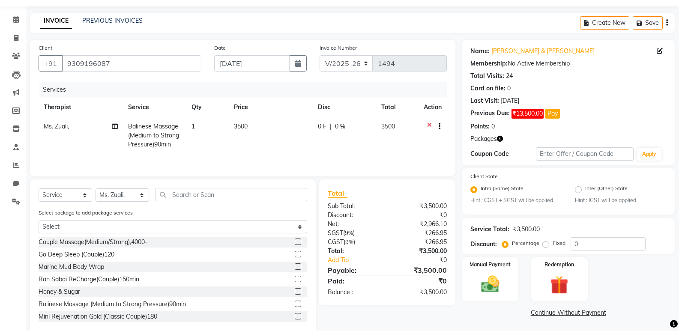
scroll to position [41, 0]
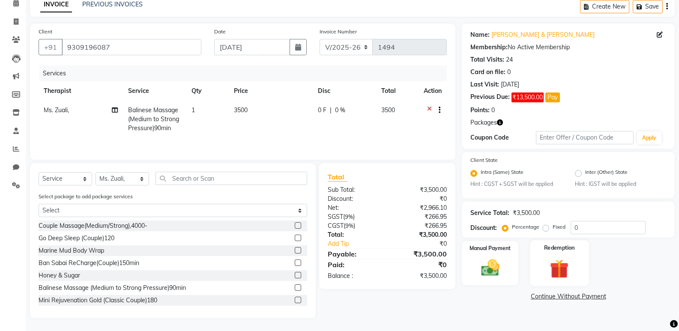
click at [569, 248] on label "Redemption" at bounding box center [559, 248] width 31 height 8
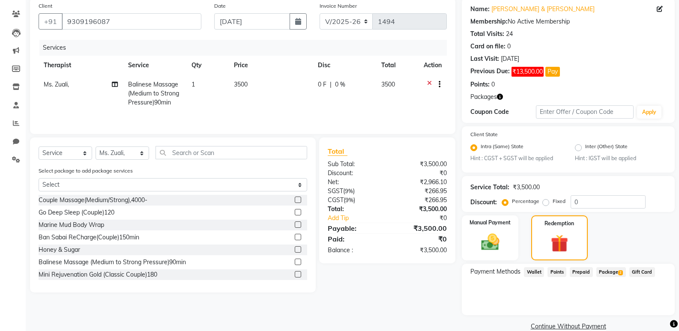
scroll to position [81, 0]
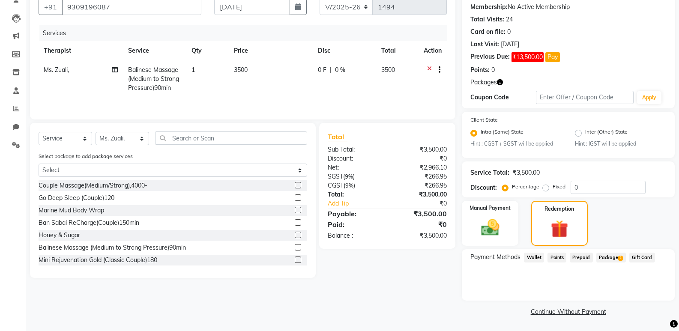
click at [606, 257] on span "Package 2" at bounding box center [611, 258] width 30 height 10
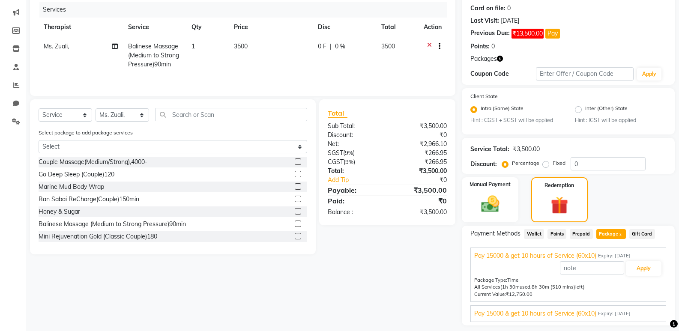
scroll to position [129, 0]
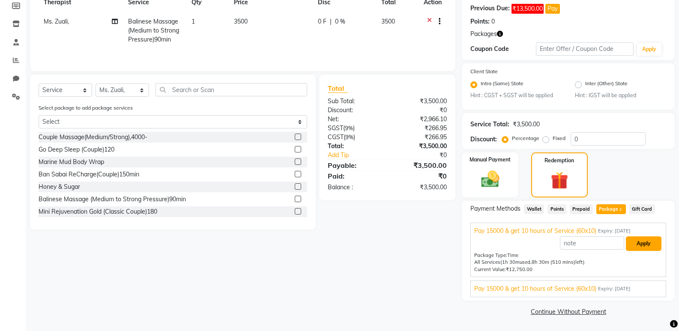
click at [644, 241] on button "Apply" at bounding box center [644, 244] width 36 height 15
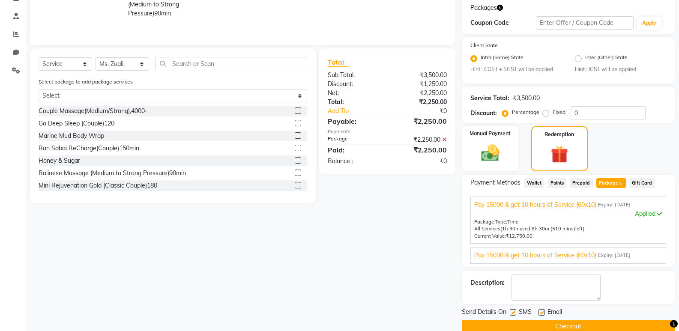
scroll to position [171, 0]
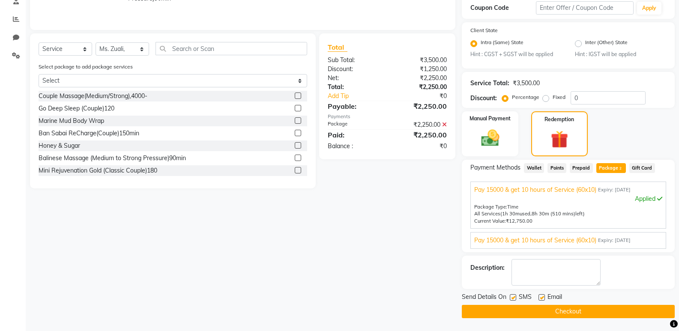
click at [596, 239] on span "Pay 15000 & get 10 hours of Service (60x10)" at bounding box center [535, 240] width 122 height 9
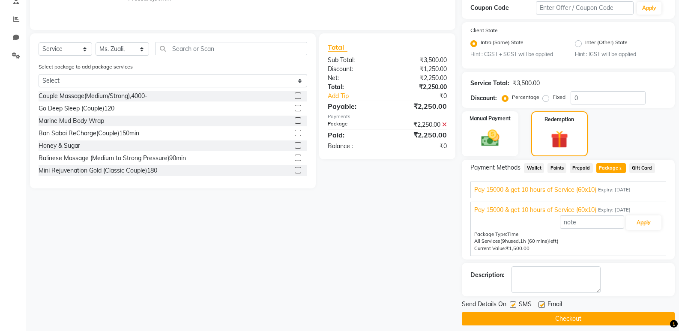
click at [572, 320] on button "Checkout" at bounding box center [568, 318] width 213 height 13
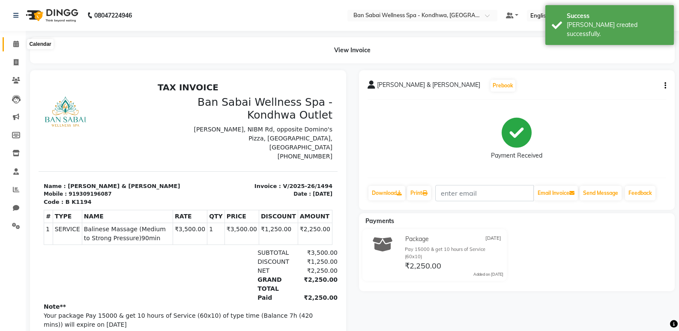
click at [14, 42] on icon at bounding box center [16, 44] width 6 height 6
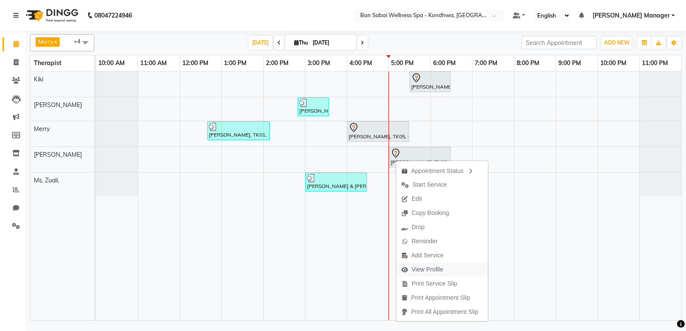
click at [426, 270] on span "View Profile" at bounding box center [427, 269] width 32 height 9
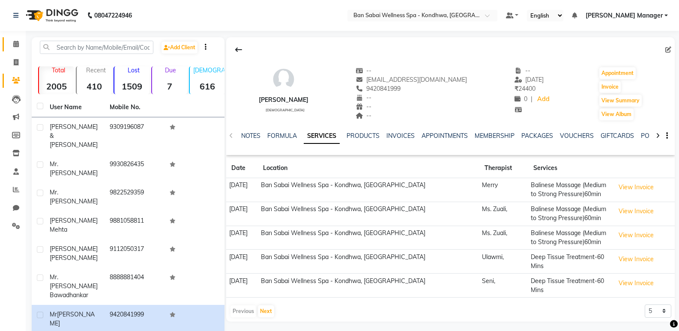
click at [13, 42] on icon at bounding box center [16, 44] width 6 height 6
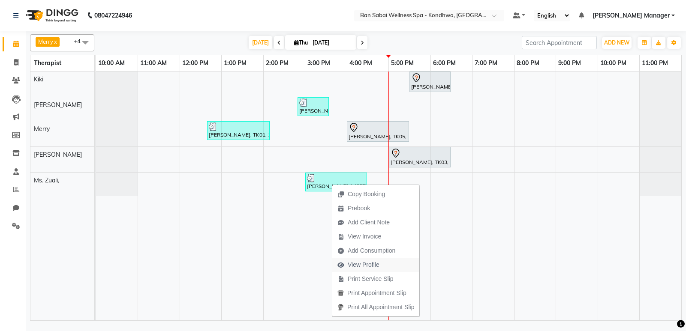
click at [377, 266] on span "View Profile" at bounding box center [363, 264] width 32 height 9
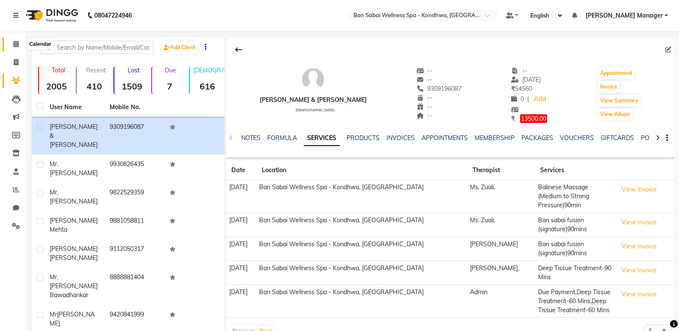
click at [18, 46] on icon at bounding box center [16, 44] width 6 height 6
